Goal: Transaction & Acquisition: Purchase product/service

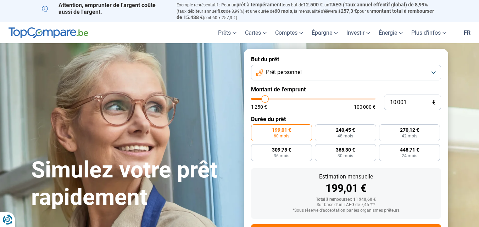
type input "43 500"
type input "43500"
click at [304, 98] on input "range" at bounding box center [313, 99] width 124 height 2
radio input "false"
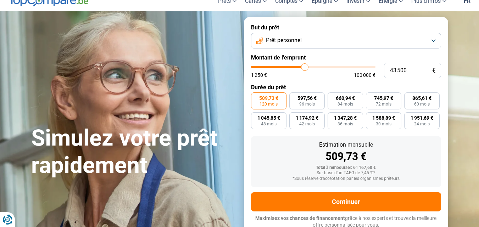
scroll to position [33, 0]
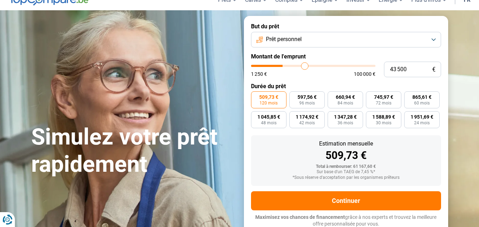
type input "26 250"
type input "26250"
click at [284, 65] on input "range" at bounding box center [313, 66] width 124 height 2
type input "26 750"
type input "26750"
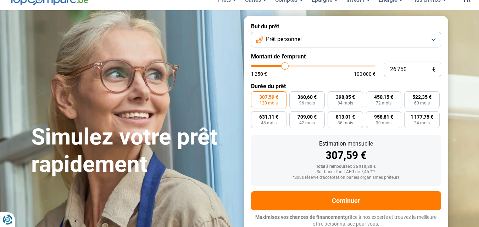
type input "27 250"
type input "27250"
type input "28 250"
type input "28250"
type input "29 000"
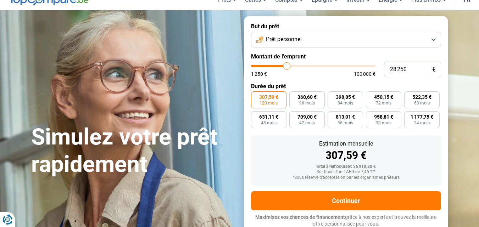
type input "29000"
type input "31 750"
type input "31750"
type input "37 750"
type input "37750"
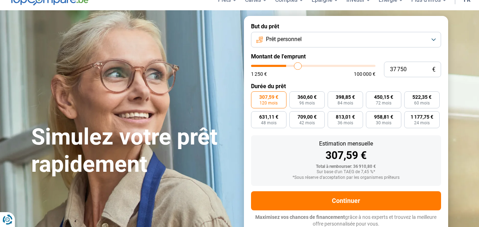
type input "42 250"
type input "42250"
type input "52 000"
type input "52000"
type input "62 250"
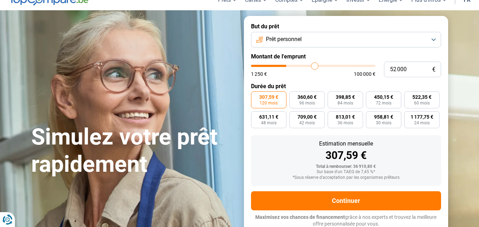
type input "62250"
type input "69 750"
type input "69750"
type input "83 000"
type input "83000"
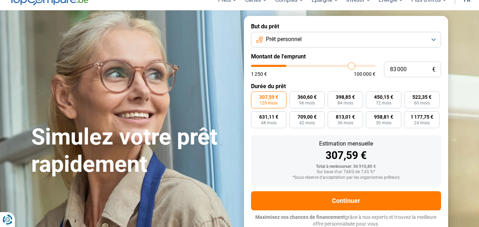
type input "92 750"
type input "92750"
type input "94 000"
type input "94000"
type input "98 500"
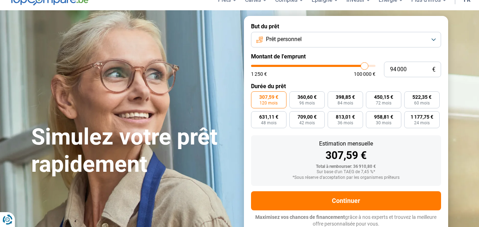
type input "98500"
type input "100 000"
drag, startPoint x: 285, startPoint y: 64, endPoint x: 391, endPoint y: 67, distance: 106.0
type input "100000"
click at [375, 67] on input "range" at bounding box center [313, 66] width 124 height 2
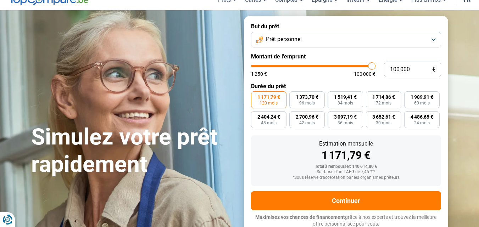
type input "99 000"
type input "99000"
type input "98 750"
type input "98750"
type input "98 500"
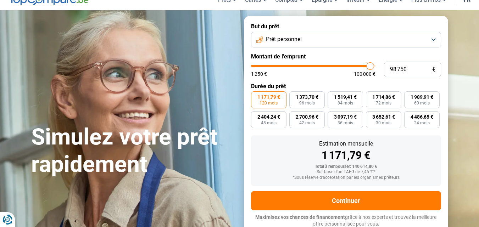
type input "98500"
type input "98 000"
type input "98000"
type input "97 750"
type input "97750"
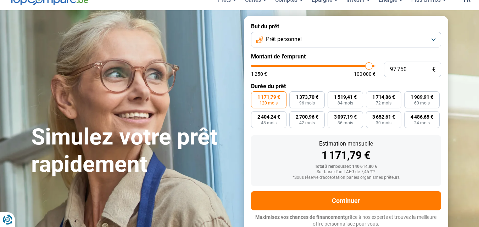
type input "97 500"
type input "97500"
type input "97 250"
type input "97250"
type input "97 000"
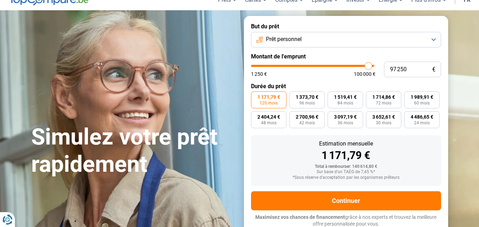
type input "97000"
type input "96 500"
type input "96500"
type input "96 250"
type input "96250"
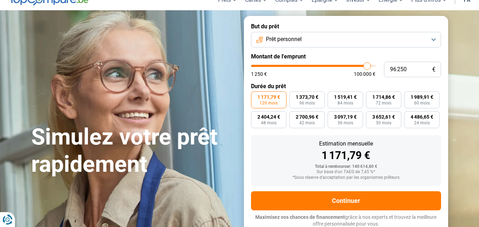
type input "96 000"
type input "96000"
type input "95 750"
type input "95750"
type input "95 500"
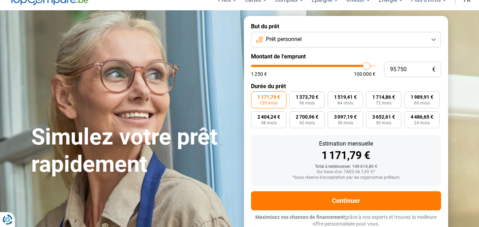
type input "95500"
type input "95 000"
type input "95000"
type input "94 750"
type input "94750"
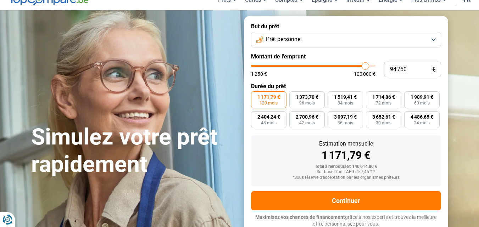
type input "94 500"
type input "94500"
type input "94 250"
type input "94250"
type input "94 000"
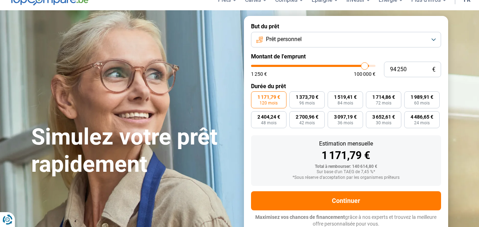
type input "94000"
type input "93 500"
type input "93500"
type input "93 250"
type input "93250"
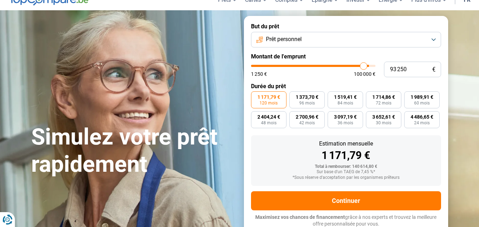
type input "93 000"
type input "93000"
type input "92 750"
type input "92750"
type input "92 500"
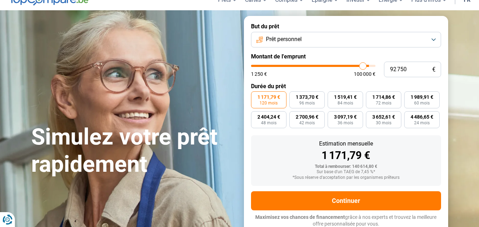
type input "92500"
type input "92 000"
type input "92000"
type input "91 750"
type input "91750"
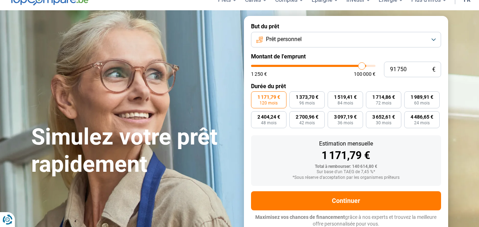
type input "91 500"
type input "91500"
type input "91 250"
type input "91250"
type input "91 000"
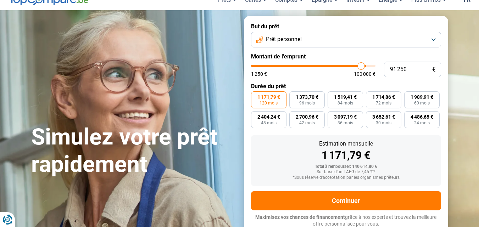
type input "91000"
type input "90 500"
type input "90500"
type input "90 250"
type input "90250"
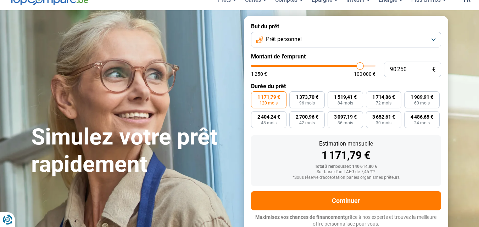
type input "90 000"
type input "90000"
type input "89 750"
type input "89750"
type input "89 500"
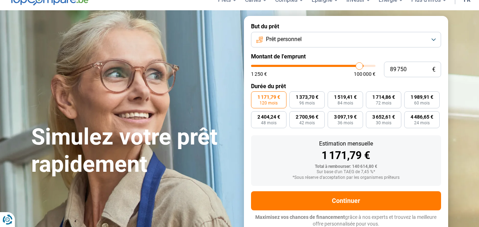
type input "89500"
type input "89 000"
type input "89000"
type input "88 750"
type input "88750"
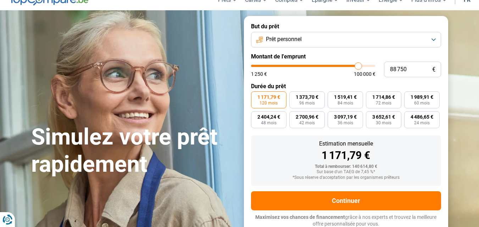
type input "88 500"
type input "88500"
type input "88 250"
type input "88250"
type input "88 000"
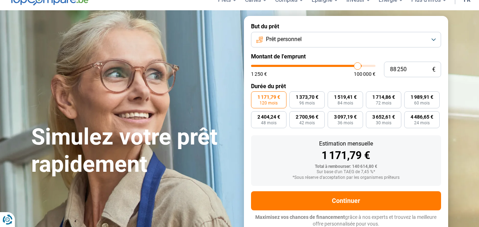
type input "88000"
type input "87 500"
type input "87500"
type input "87 250"
type input "87250"
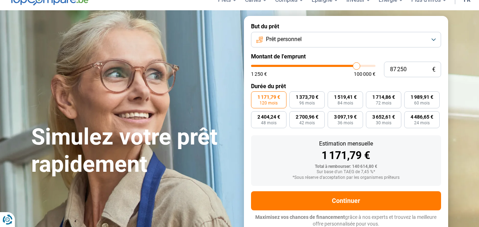
type input "87 000"
type input "87000"
type input "86 750"
type input "86750"
type input "86 000"
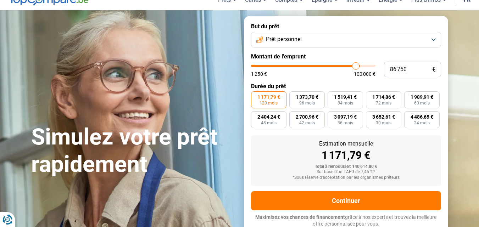
type input "86000"
type input "85 750"
type input "85750"
type input "85 500"
type input "85500"
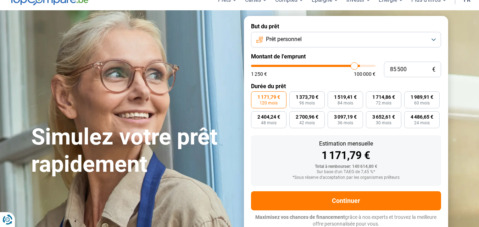
type input "85 250"
type input "85250"
type input "85 000"
type input "85000"
type input "84 500"
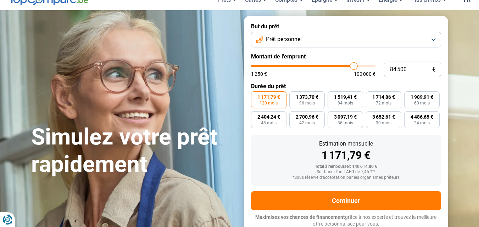
type input "84500"
type input "84 000"
type input "84000"
type input "83 250"
type input "83250"
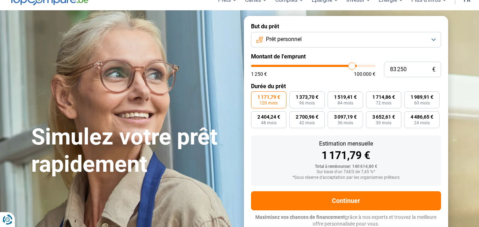
type input "83 000"
type input "83000"
type input "82 750"
type input "82750"
type input "82 500"
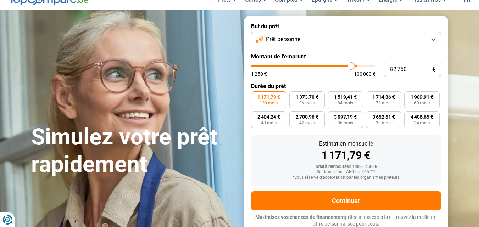
type input "82500"
type input "81 750"
type input "81750"
type input "81 500"
type input "81500"
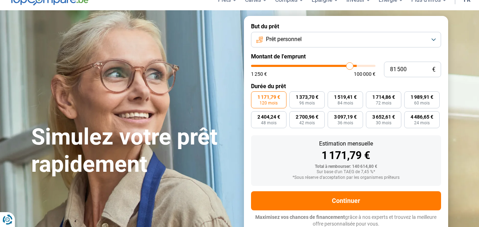
type input "81 250"
type input "81250"
type input "81 000"
type input "81000"
type input "80 250"
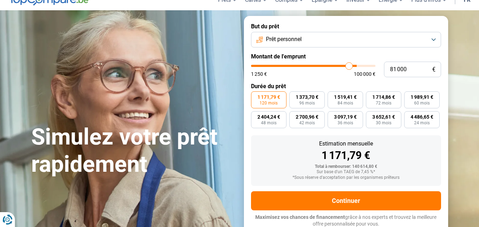
type input "80250"
type input "80 000"
type input "80000"
type input "79 750"
type input "79750"
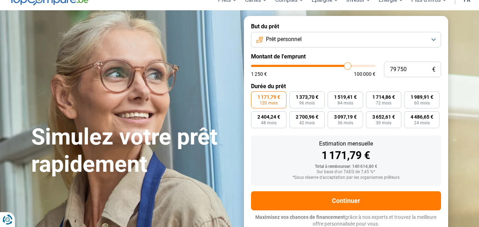
type input "79 250"
type input "79250"
type input "78 750"
type input "78750"
type input "78 500"
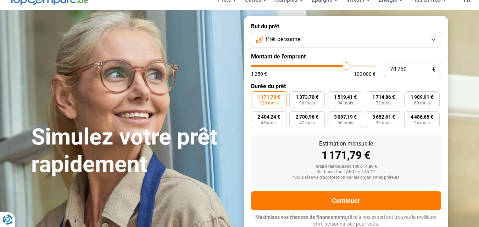
type input "78500"
type input "78 000"
type input "78000"
type input "77 250"
type input "77250"
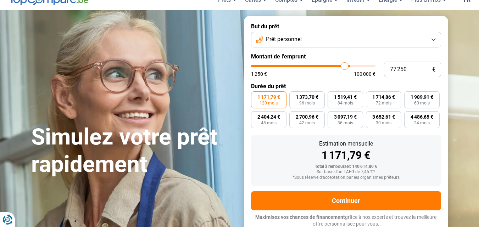
type input "76 750"
type input "76750"
type input "76 250"
type input "76250"
type input "75 750"
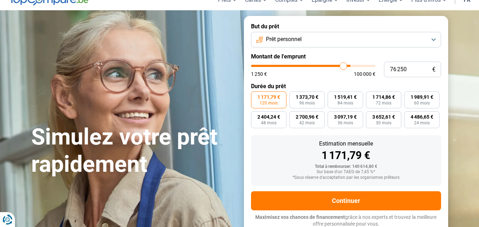
type input "75750"
type input "75 500"
type input "75500"
type input "75 000"
type input "75000"
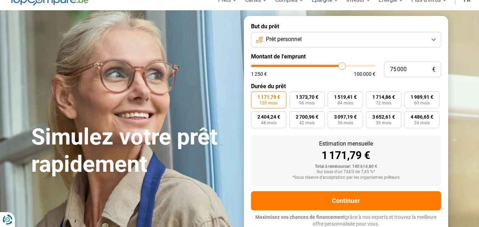
type input "74 750"
type input "74750"
type input "74 000"
type input "74000"
type input "73 750"
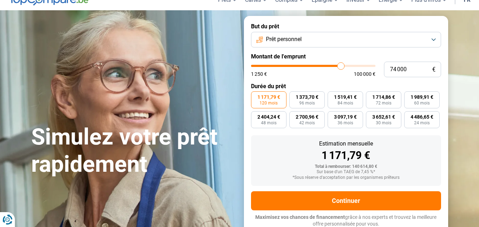
type input "73750"
type input "73 250"
type input "73250"
type input "72 750"
type input "72750"
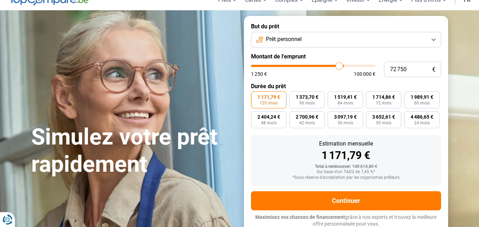
type input "72 500"
type input "72500"
type input "72 000"
type input "72000"
type input "71 750"
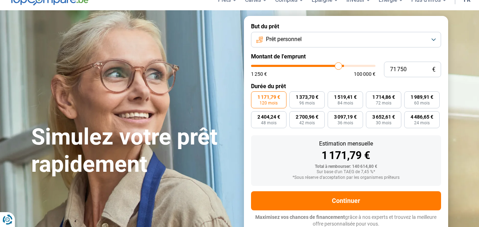
type input "71750"
type input "71 250"
type input "71250"
type input "71 000"
type input "71000"
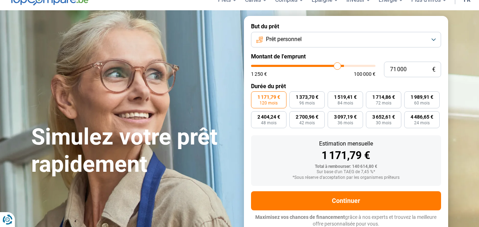
type input "70 750"
type input "70750"
type input "70 500"
type input "70500"
type input "69 750"
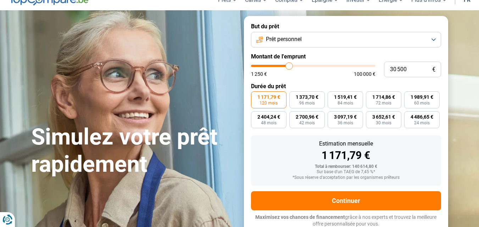
drag, startPoint x: 370, startPoint y: 66, endPoint x: 289, endPoint y: 66, distance: 81.2
click at [289, 66] on input "range" at bounding box center [313, 66] width 124 height 2
drag, startPoint x: 289, startPoint y: 66, endPoint x: 277, endPoint y: 65, distance: 12.1
click at [277, 65] on input "range" at bounding box center [313, 66] width 124 height 2
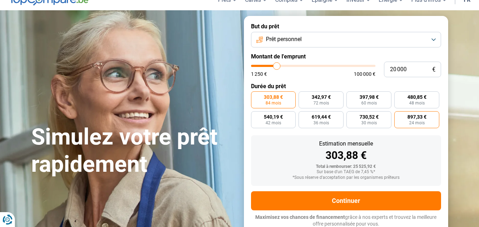
click at [421, 123] on span "24 mois" at bounding box center [417, 123] width 16 height 4
click at [399, 116] on input "897,33 € 24 mois" at bounding box center [396, 113] width 5 height 5
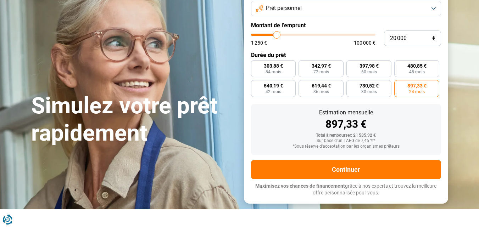
scroll to position [69, 0]
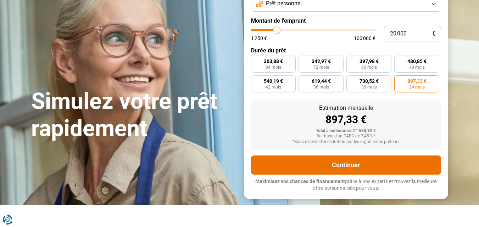
click at [351, 166] on button "Continuer" at bounding box center [346, 165] width 190 height 19
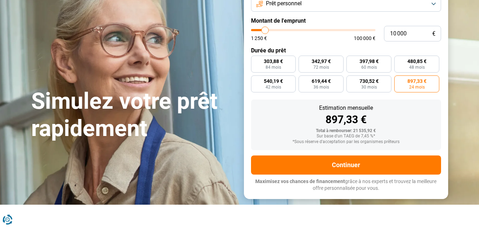
drag, startPoint x: 277, startPoint y: 29, endPoint x: 265, endPoint y: 30, distance: 11.7
click at [265, 30] on input "range" at bounding box center [313, 30] width 124 height 2
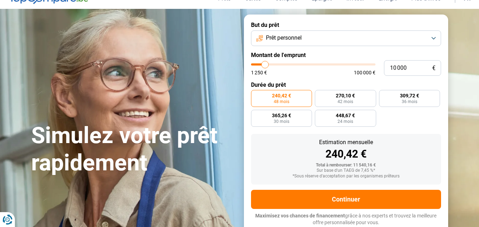
scroll to position [33, 0]
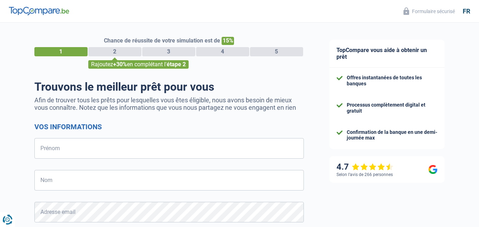
select select "32"
